Goal: Task Accomplishment & Management: Manage account settings

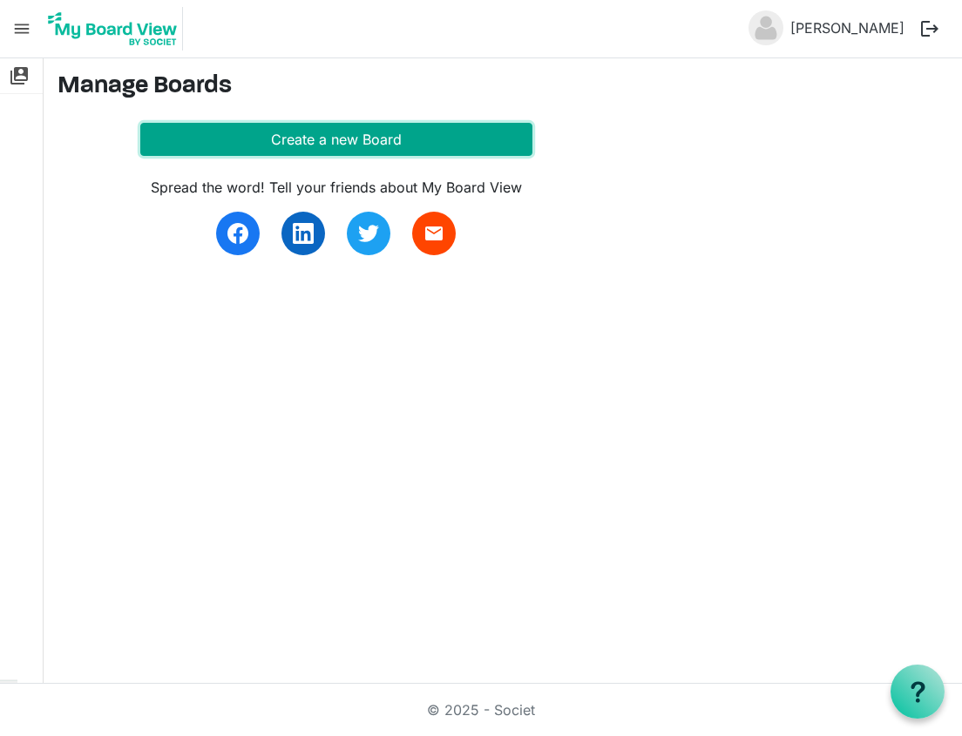
click at [366, 145] on button "Create a new Board" at bounding box center [336, 139] width 392 height 33
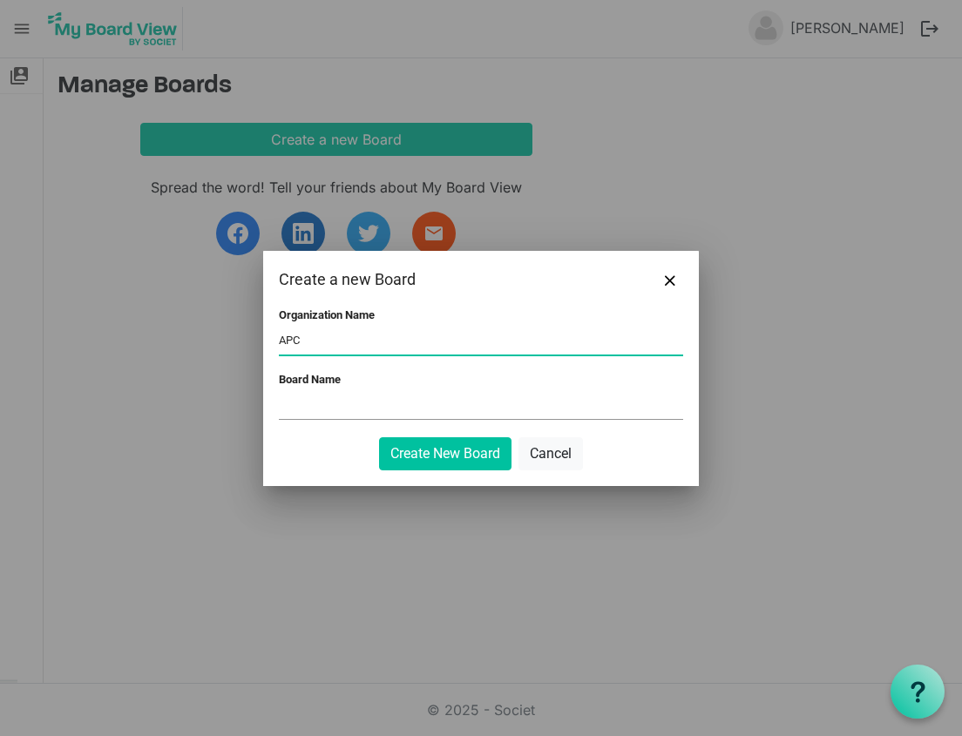
type input "APC"
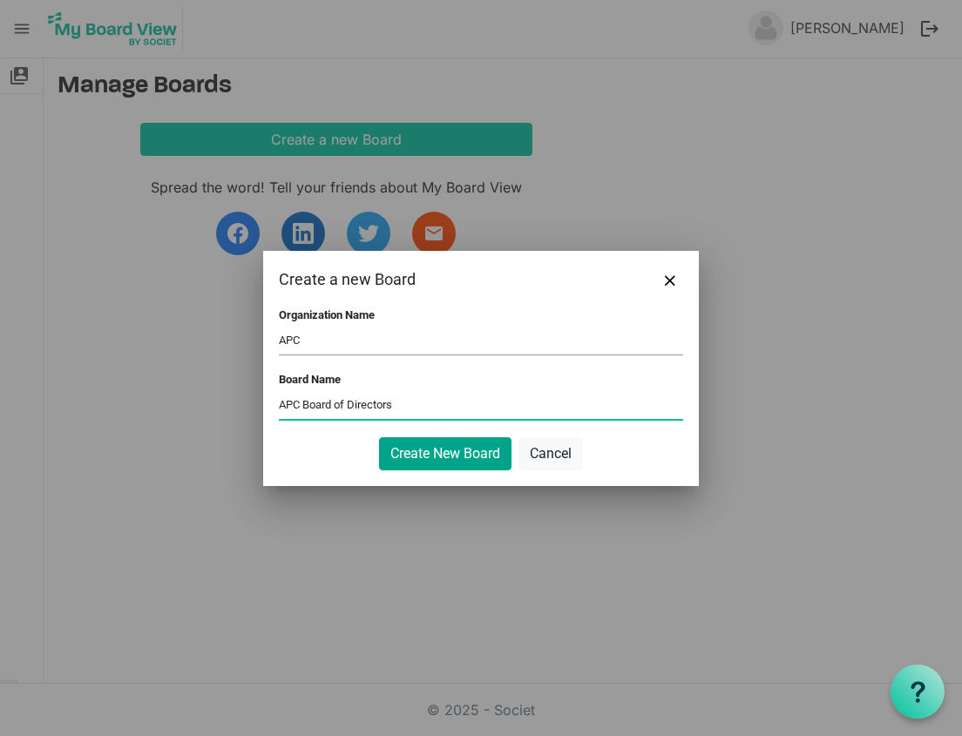
type input "APC Board of Directors"
click at [469, 455] on button "Create New Board" at bounding box center [445, 453] width 132 height 33
click at [440, 451] on button "Create New Board" at bounding box center [445, 453] width 132 height 33
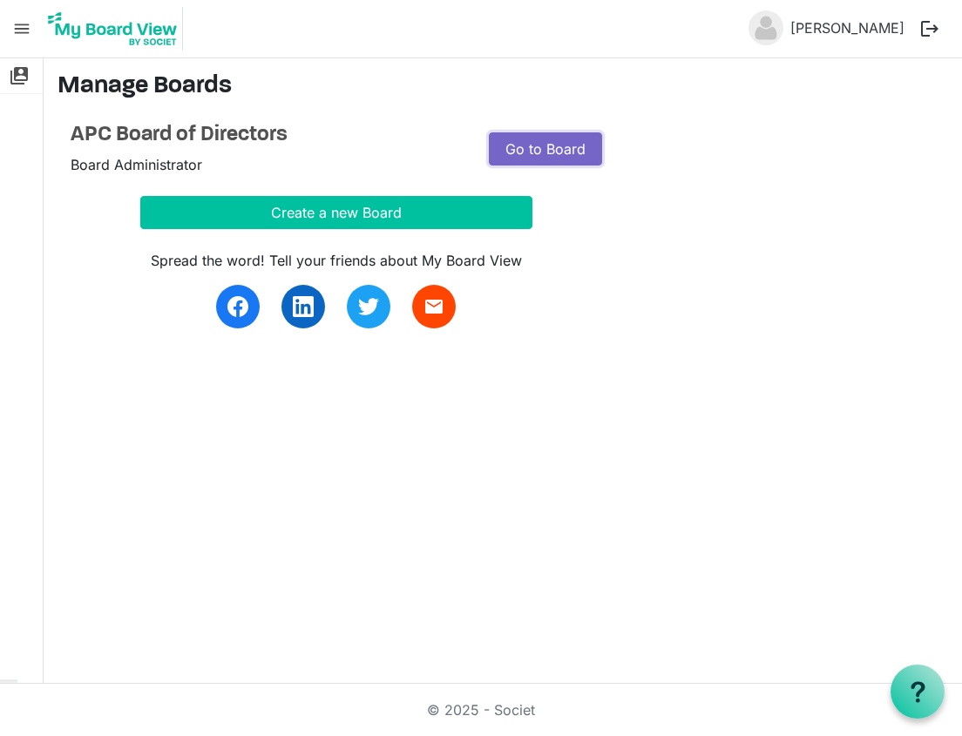
click at [547, 152] on link "Go to Board" at bounding box center [545, 148] width 113 height 33
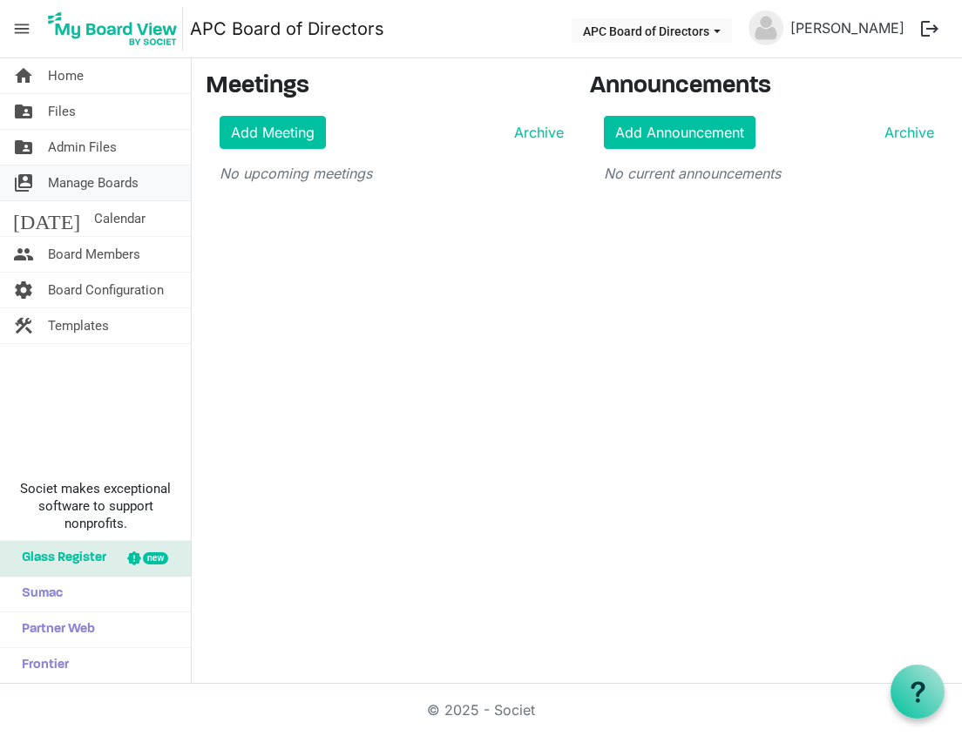
click at [120, 175] on span "Manage Boards" at bounding box center [93, 183] width 91 height 35
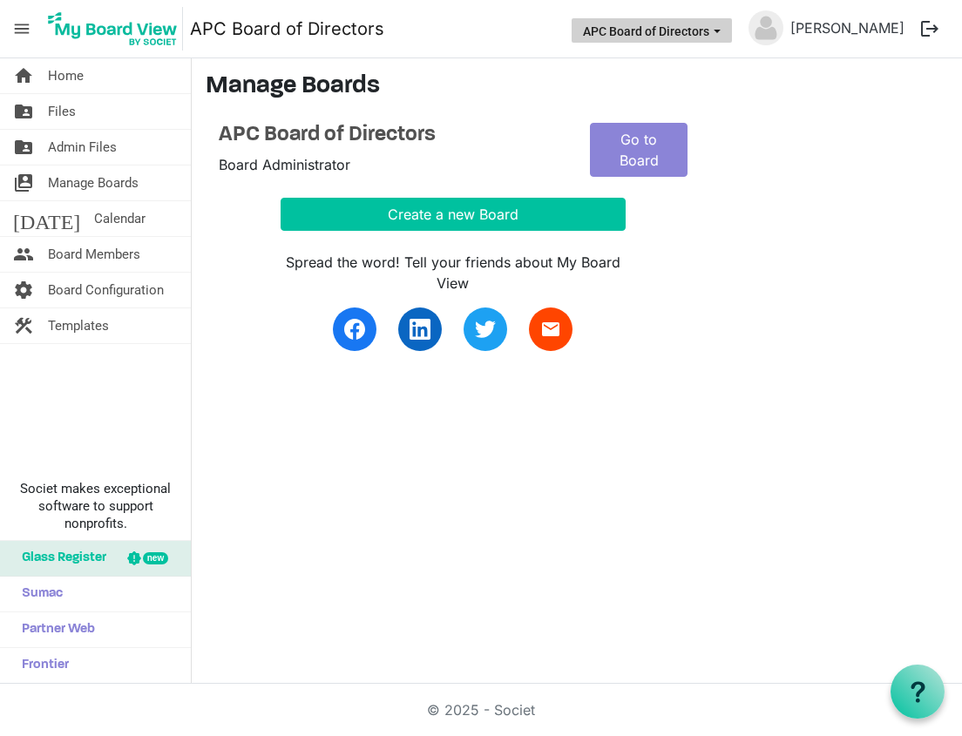
click at [725, 34] on span "APC Board of Directors dropdownbutton" at bounding box center [717, 31] width 16 height 7
click at [69, 104] on span "Files" at bounding box center [62, 111] width 28 height 35
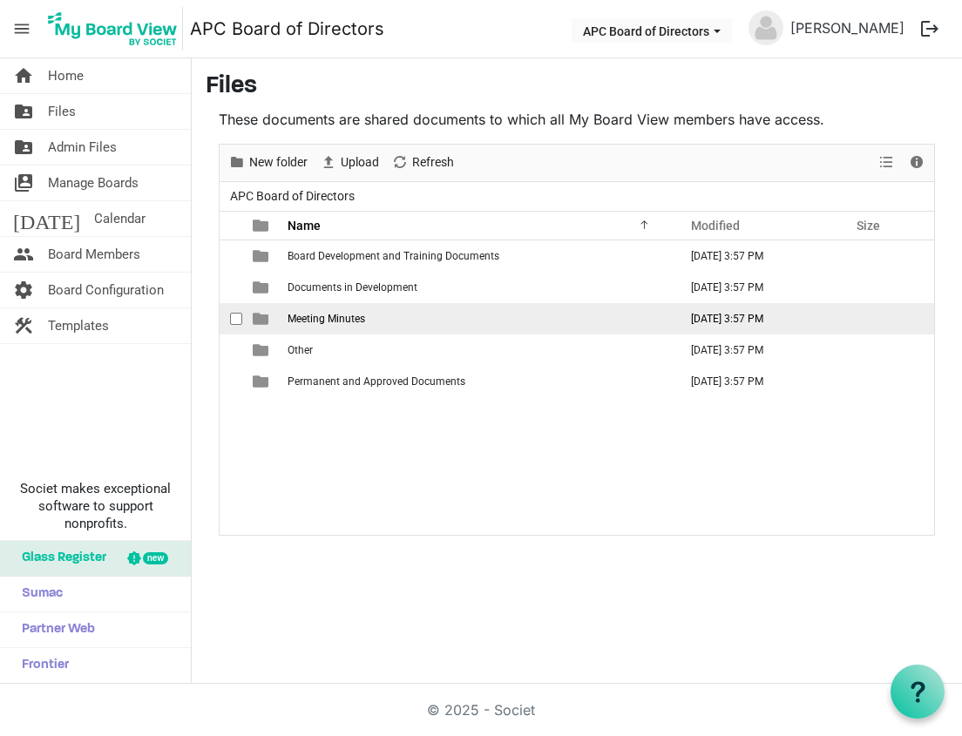
click at [333, 315] on span "Meeting Minutes" at bounding box center [327, 319] width 78 height 12
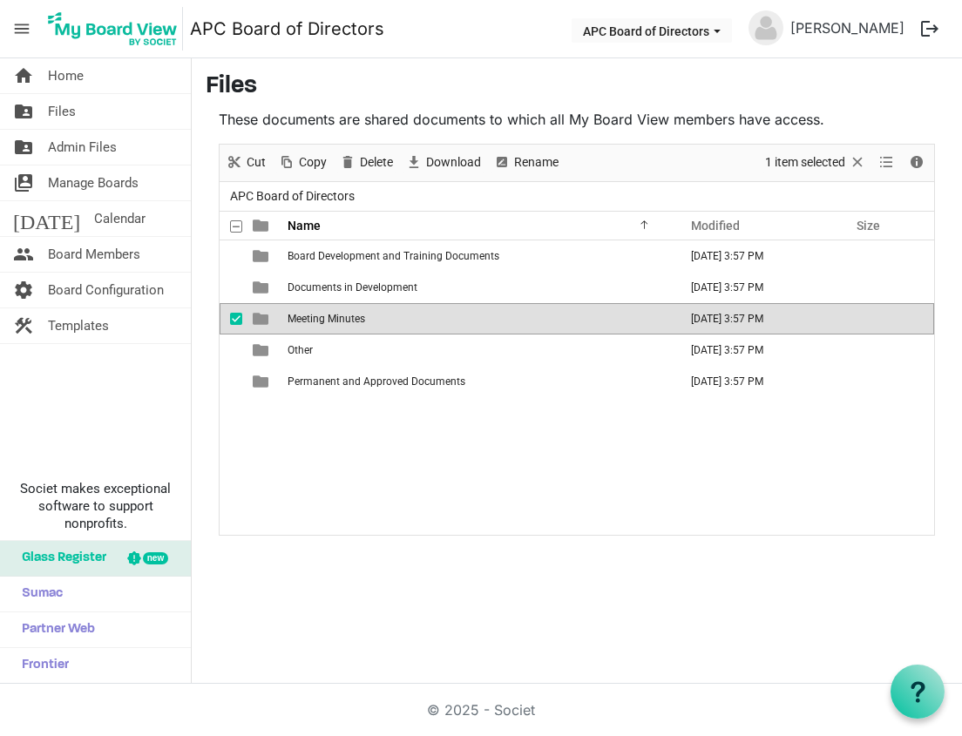
click at [328, 318] on span "Meeting Minutes" at bounding box center [327, 319] width 78 height 12
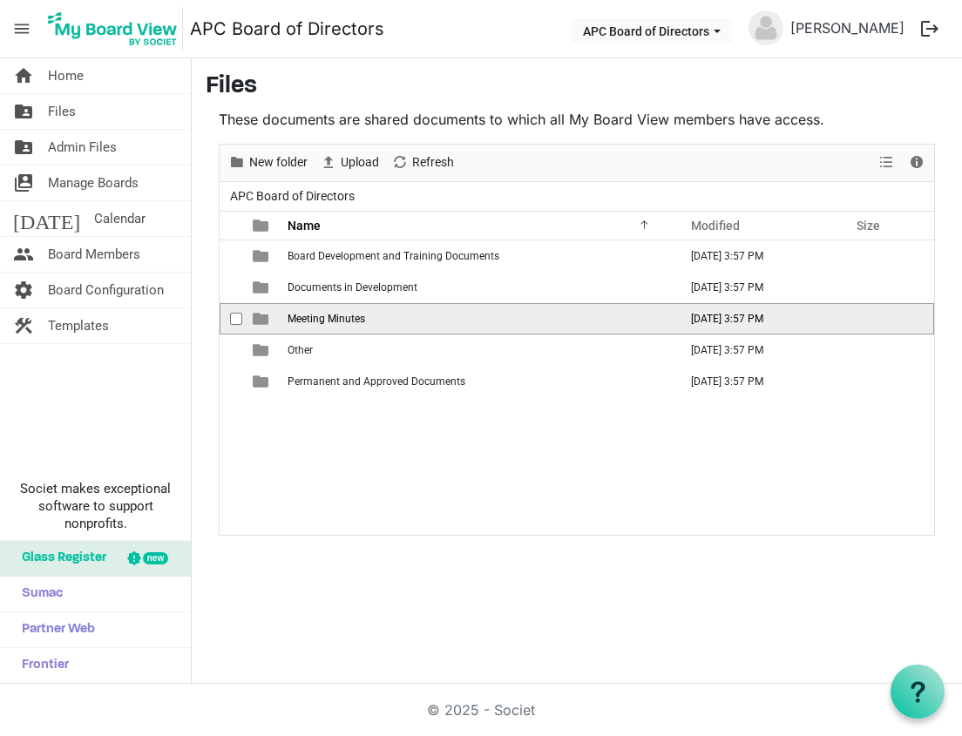
click at [328, 318] on span "Meeting Minutes" at bounding box center [327, 319] width 78 height 12
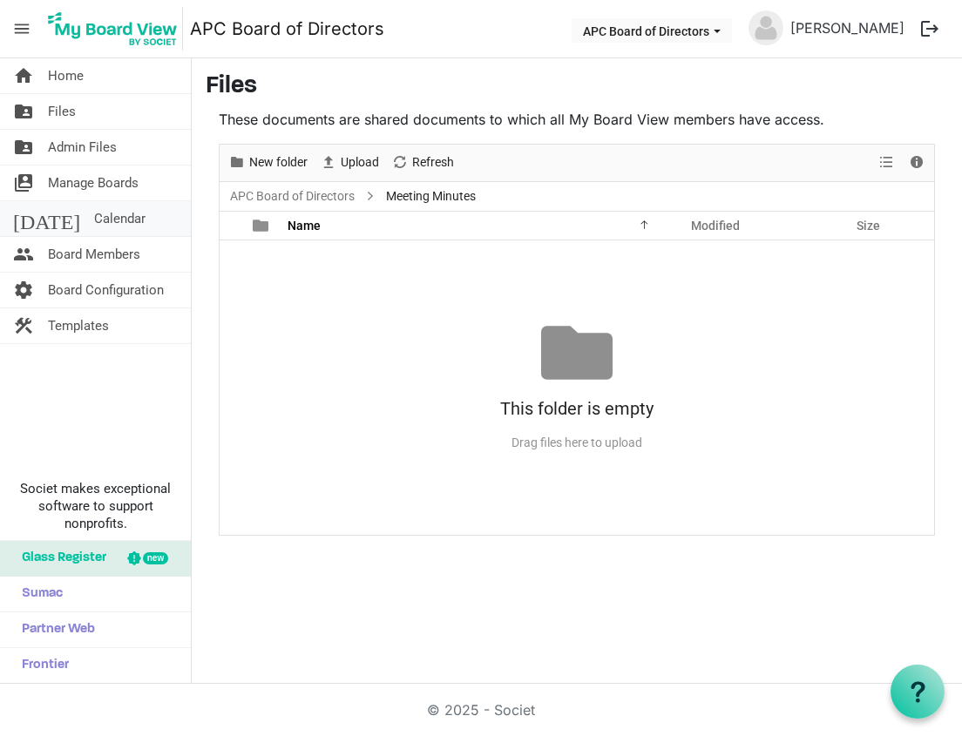
click at [94, 211] on span "Calendar" at bounding box center [119, 218] width 51 height 35
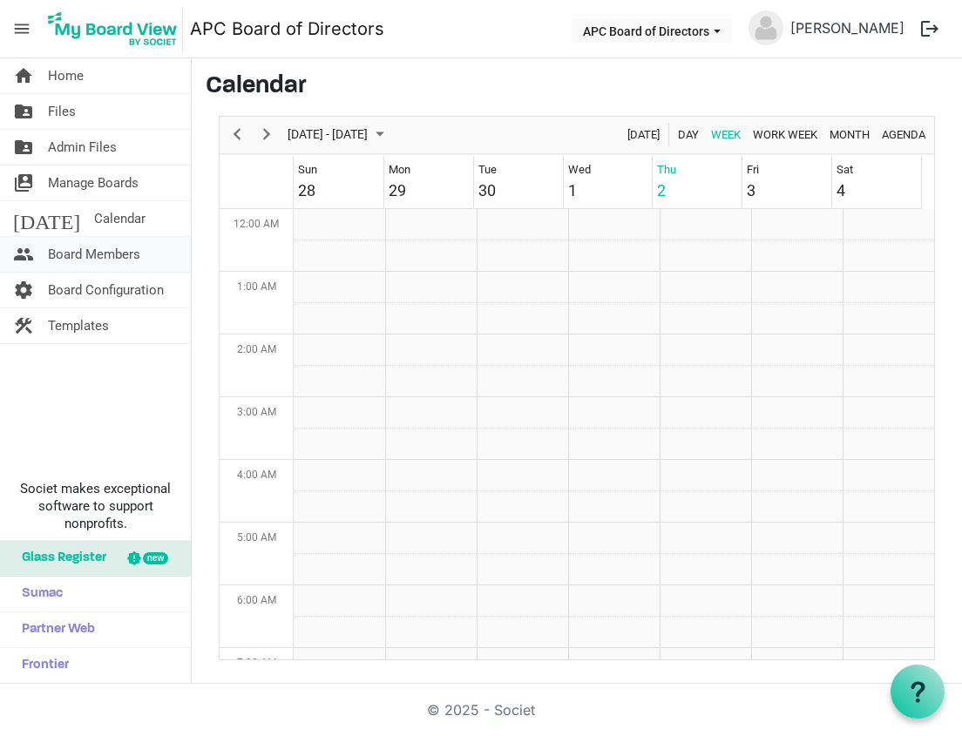
click at [94, 254] on span "Board Members" at bounding box center [94, 254] width 92 height 35
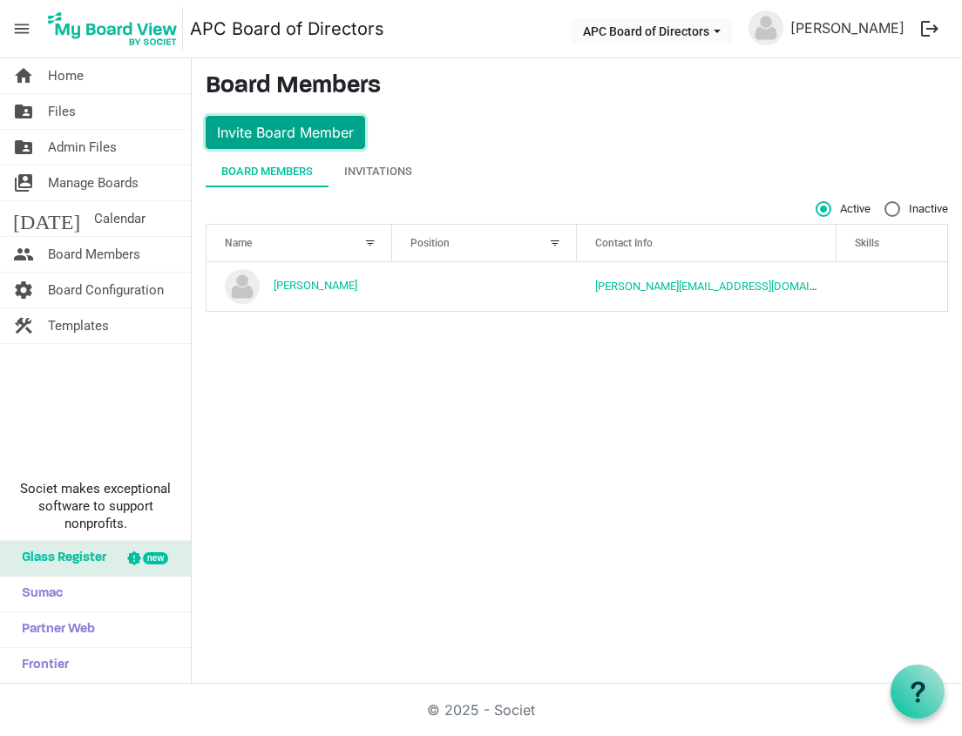
click at [282, 134] on button "Invite Board Member" at bounding box center [285, 132] width 159 height 33
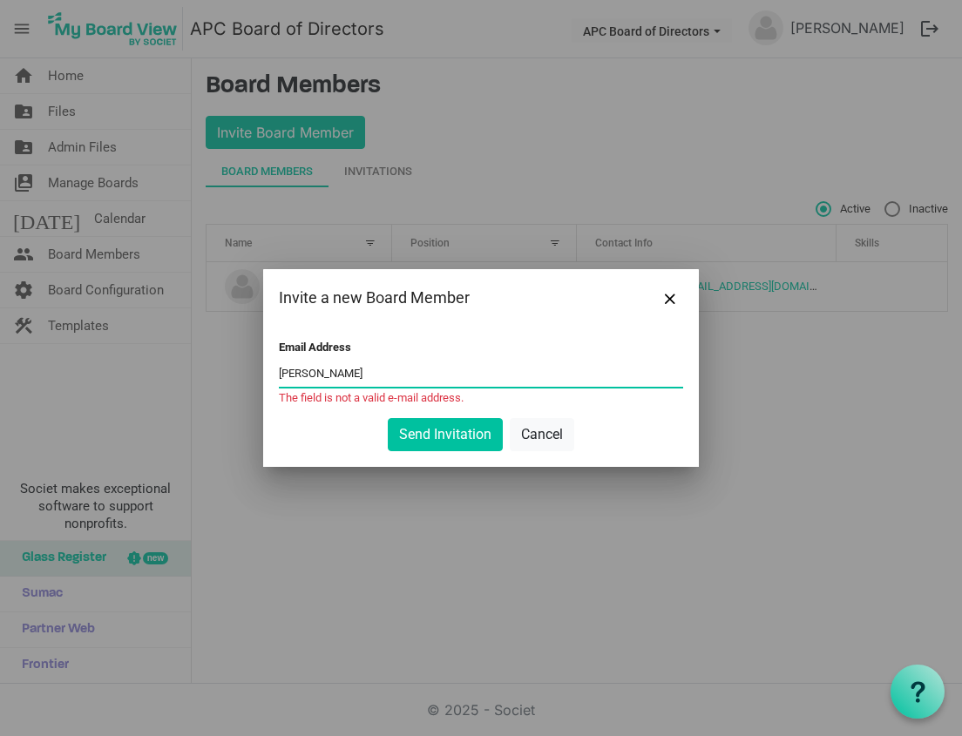
drag, startPoint x: 340, startPoint y: 369, endPoint x: 236, endPoint y: 374, distance: 103.8
click at [235, 375] on div "Invite a new Board Member Email Address shane The field is not a valid e-mail a…" at bounding box center [481, 368] width 962 height 736
paste input "erring@uabmc.edu"
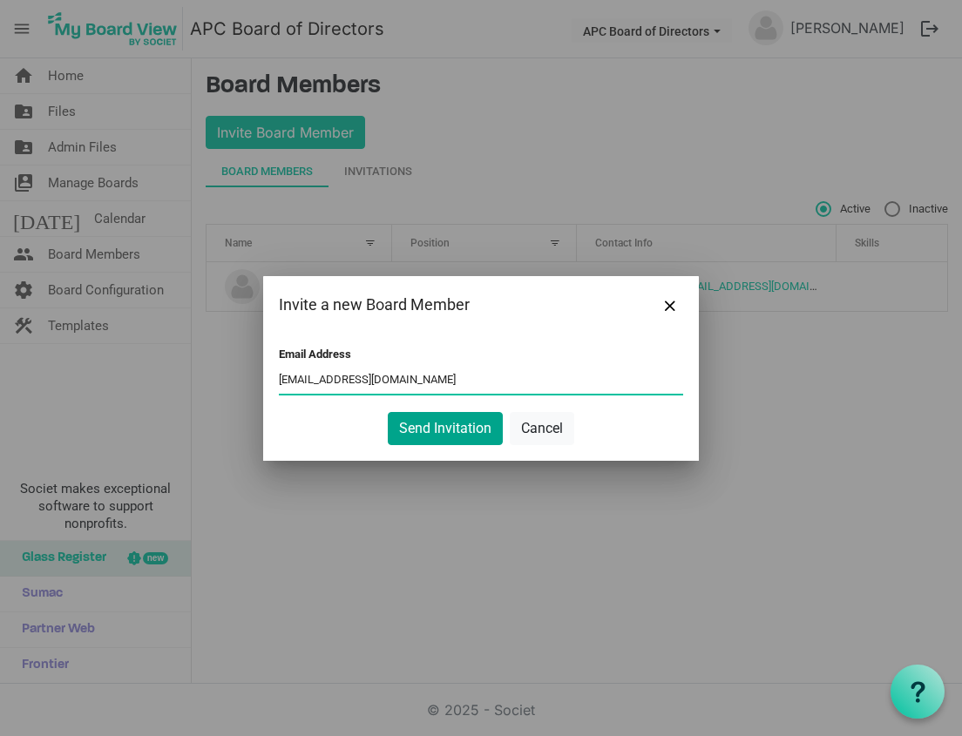
type input "sherring@uabmc.edu"
click at [446, 422] on button "Send Invitation" at bounding box center [445, 428] width 115 height 33
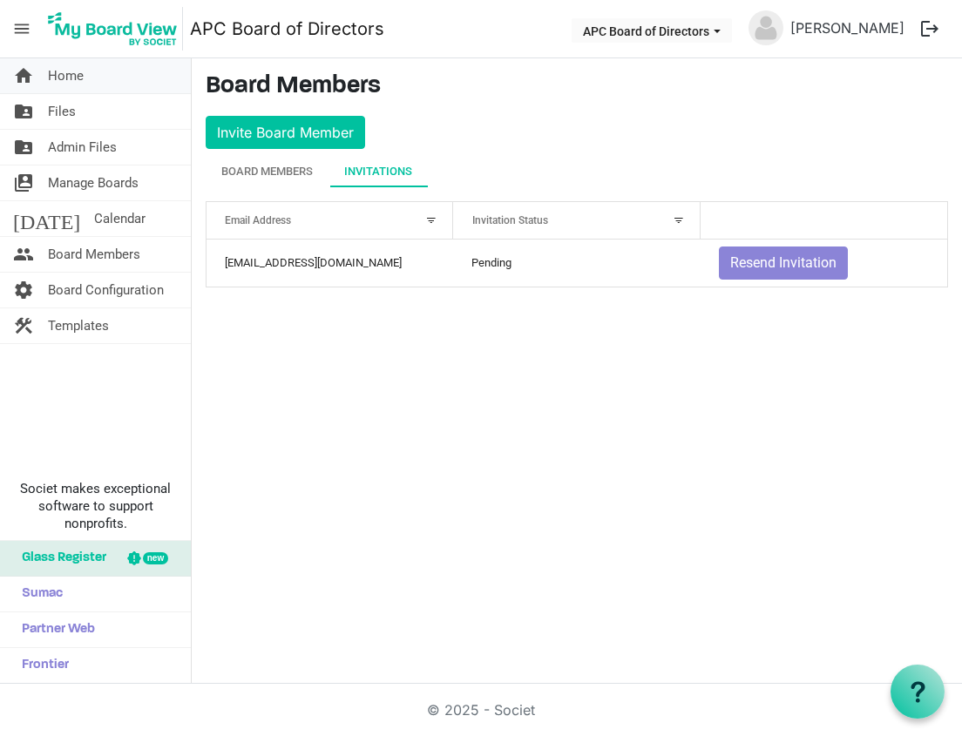
click at [111, 82] on link "home Home" at bounding box center [95, 75] width 191 height 35
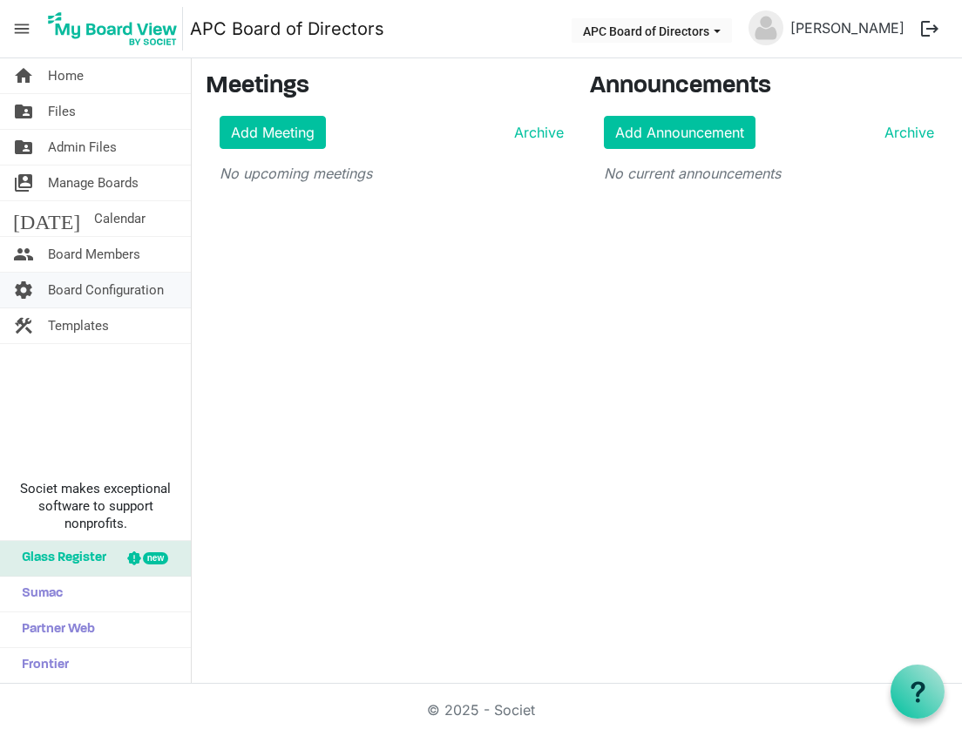
click at [105, 285] on span "Board Configuration" at bounding box center [106, 290] width 116 height 35
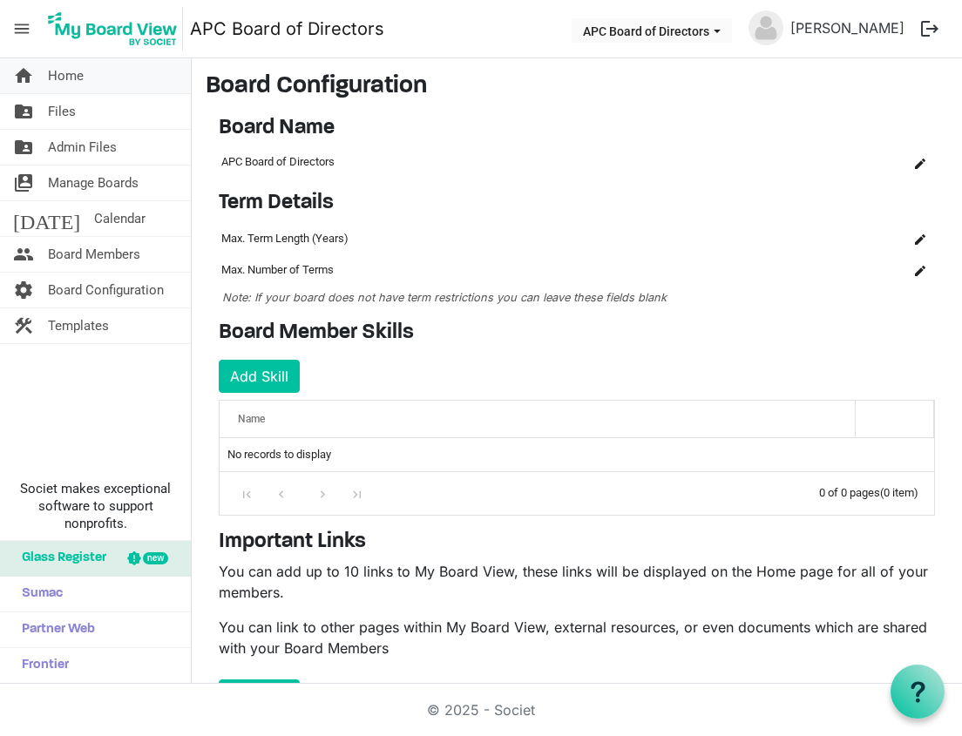
click at [89, 73] on link "home Home" at bounding box center [95, 75] width 191 height 35
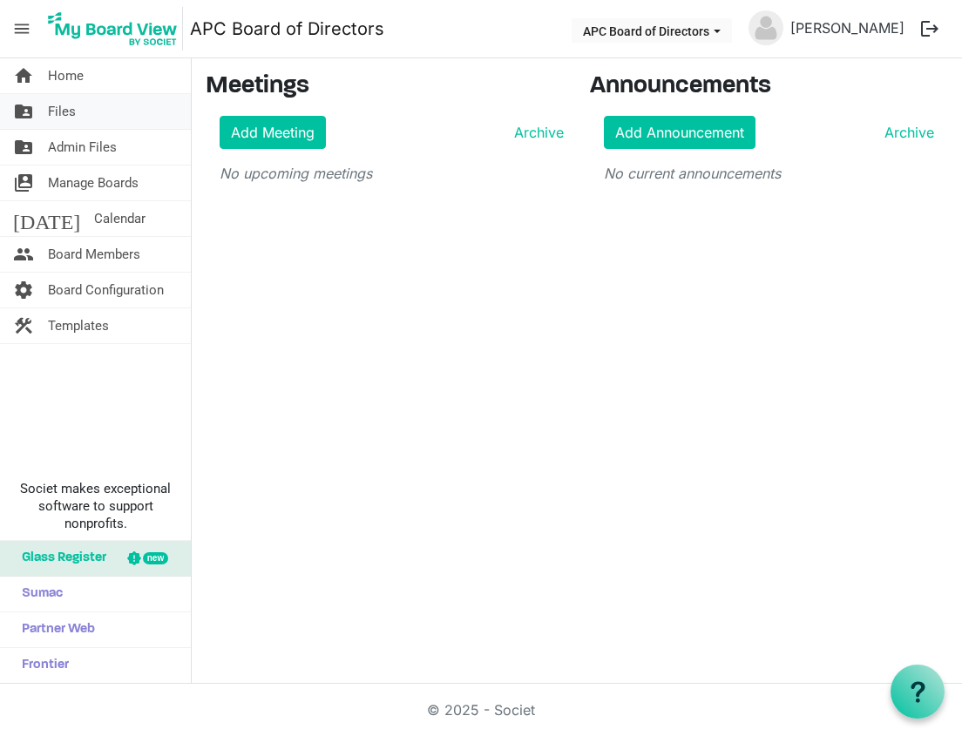
click at [72, 112] on span "Files" at bounding box center [62, 111] width 28 height 35
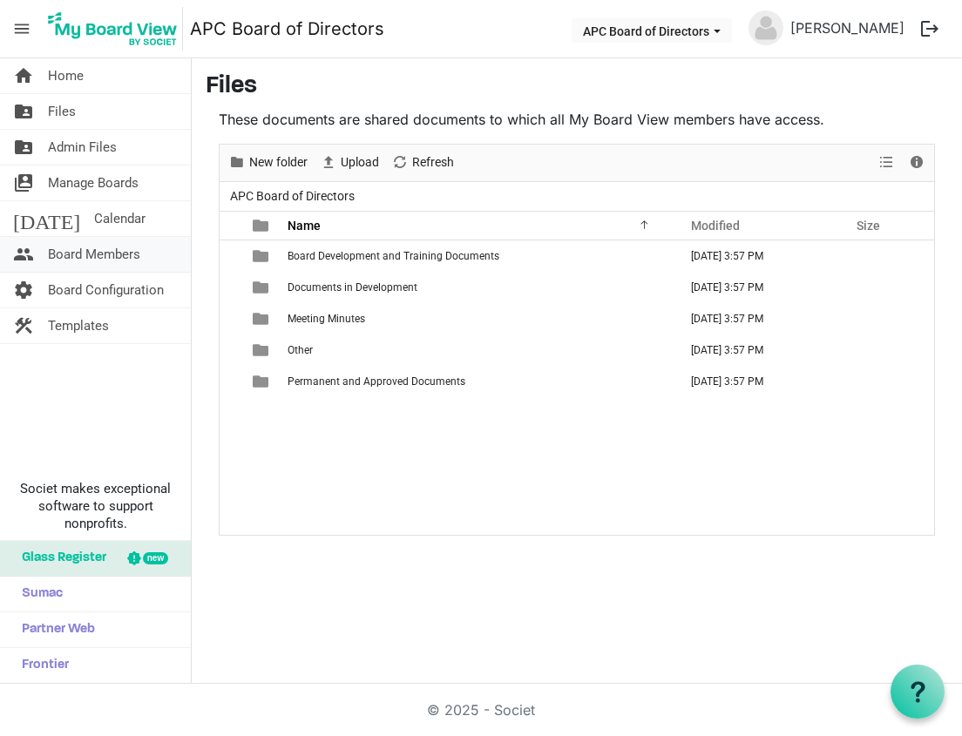
click at [135, 251] on span "Board Members" at bounding box center [94, 254] width 92 height 35
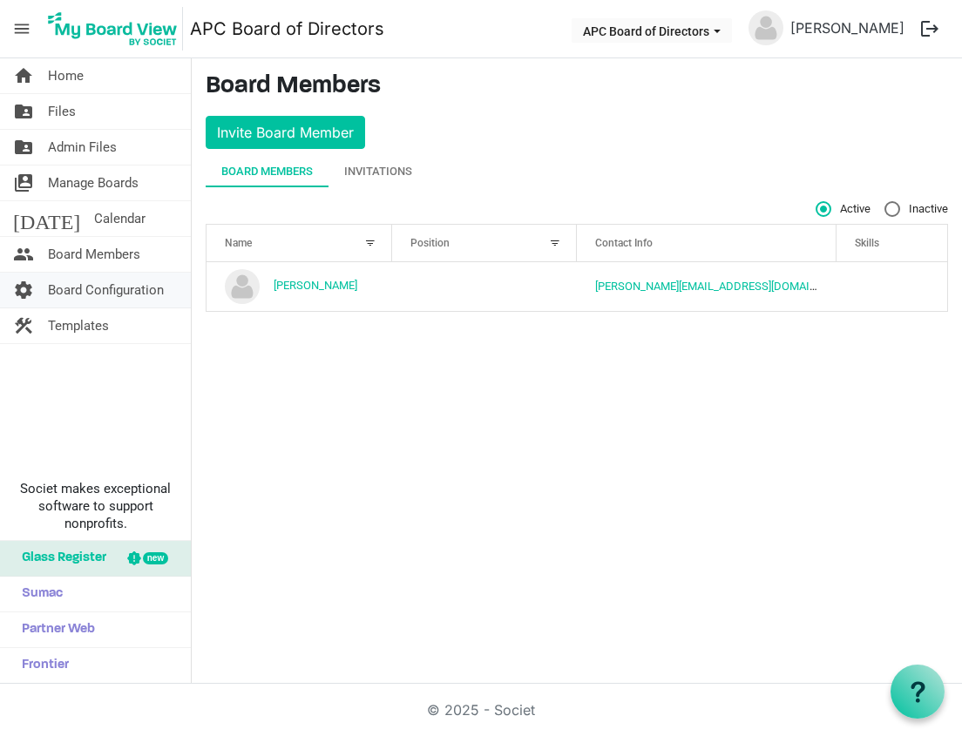
click at [133, 288] on span "Board Configuration" at bounding box center [106, 290] width 116 height 35
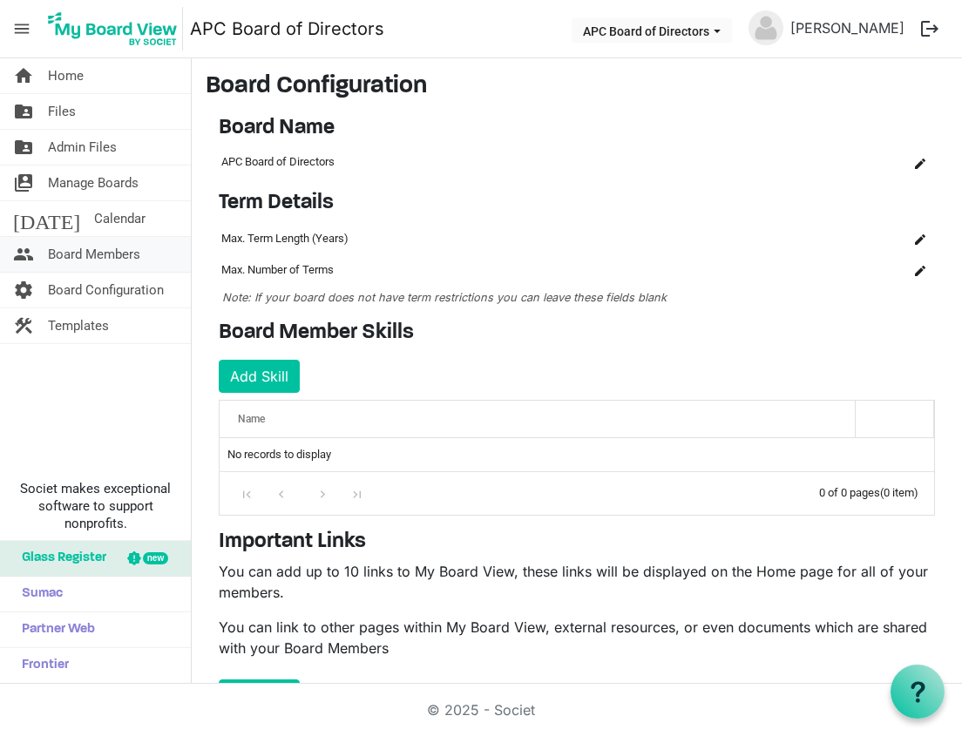
click at [131, 254] on span "Board Members" at bounding box center [94, 254] width 92 height 35
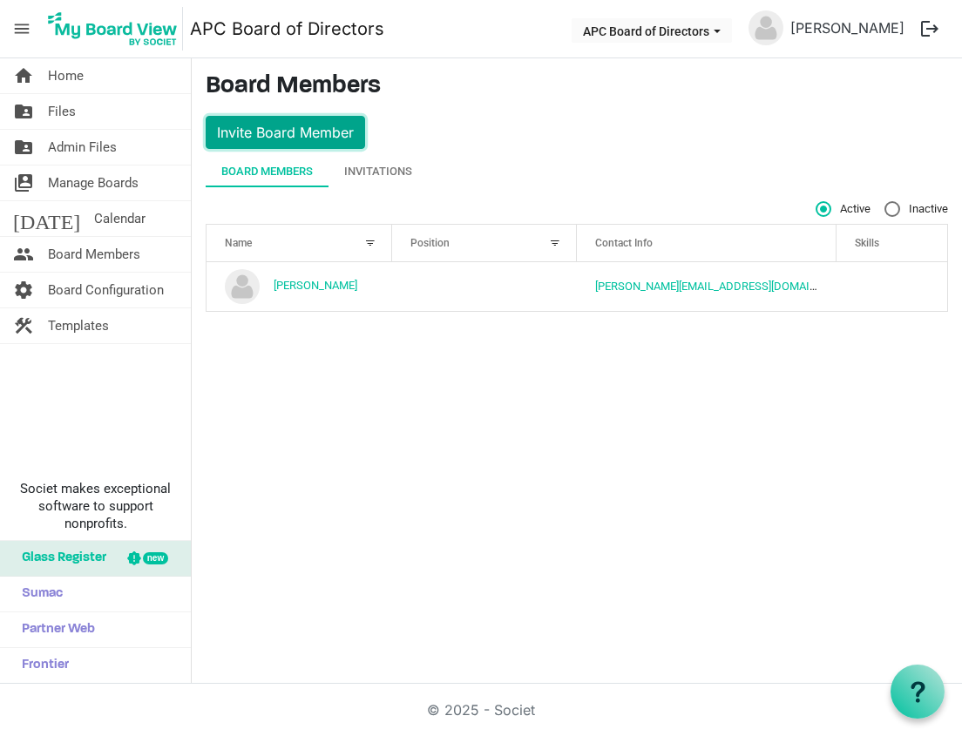
click at [316, 138] on button "Invite Board Member" at bounding box center [285, 132] width 159 height 33
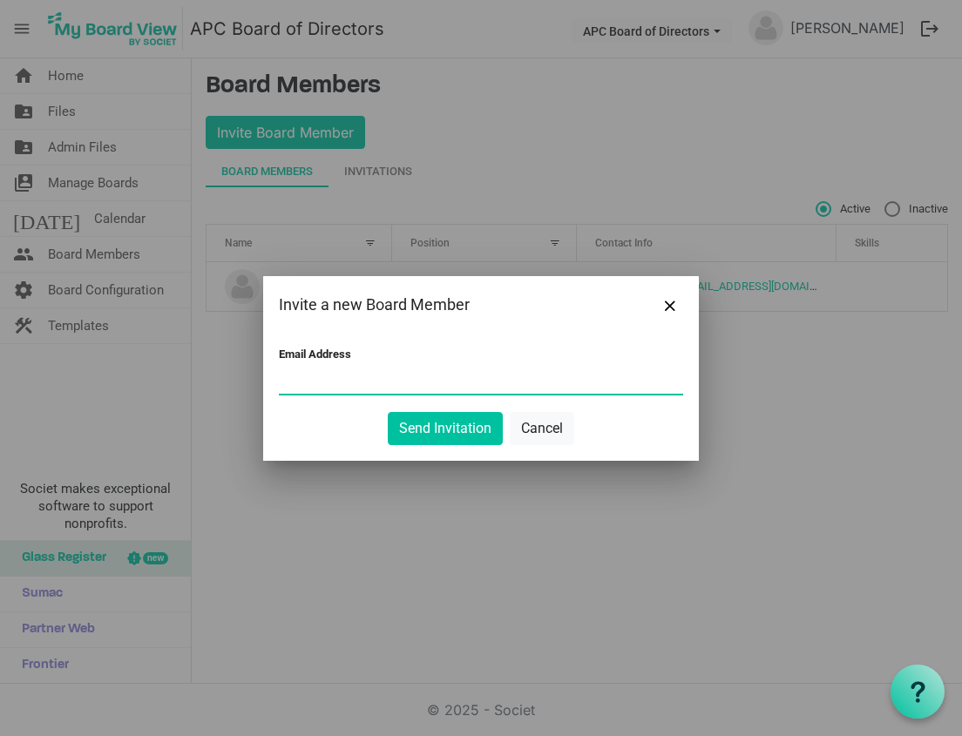
type input "[PERSON_NAME][EMAIL_ADDRESS][DOMAIN_NAME]"
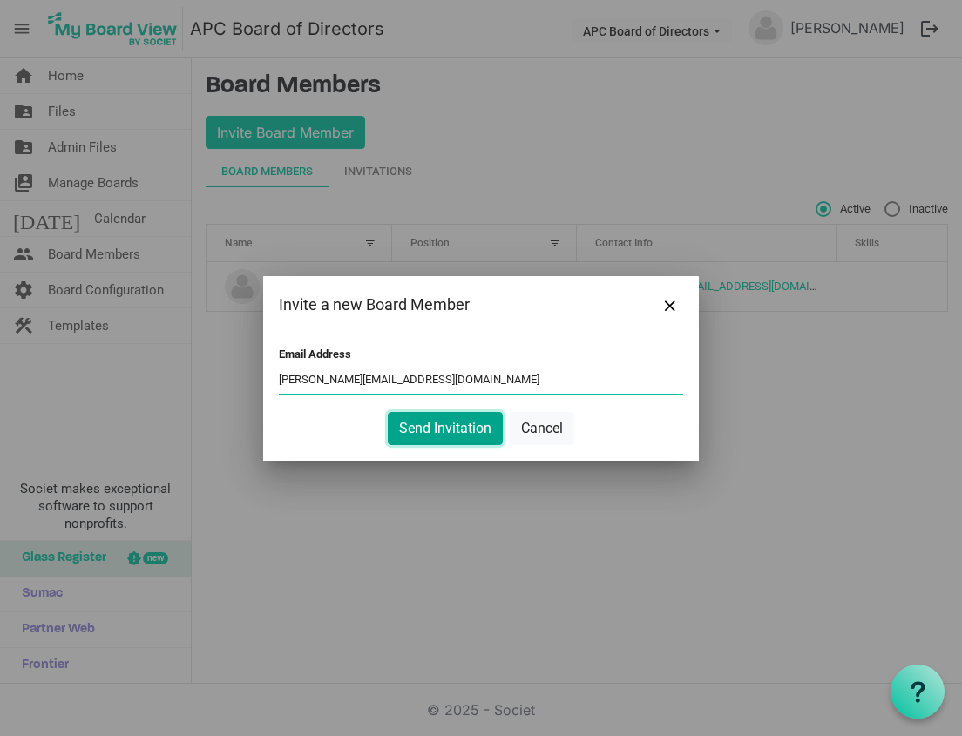
click at [477, 418] on button "Send Invitation" at bounding box center [445, 428] width 115 height 33
